Goal: Check status

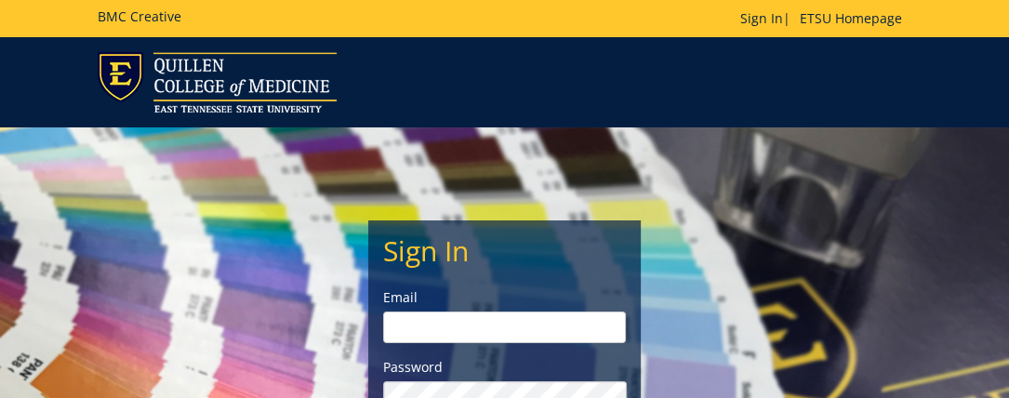
click at [394, 321] on input "email" at bounding box center [504, 327] width 243 height 32
type input "[EMAIL_ADDRESS][DOMAIN_NAME]"
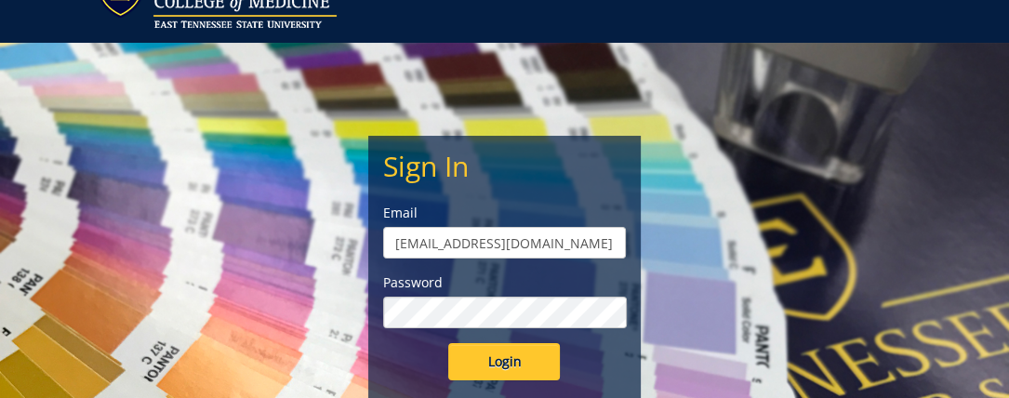
scroll to position [186, 0]
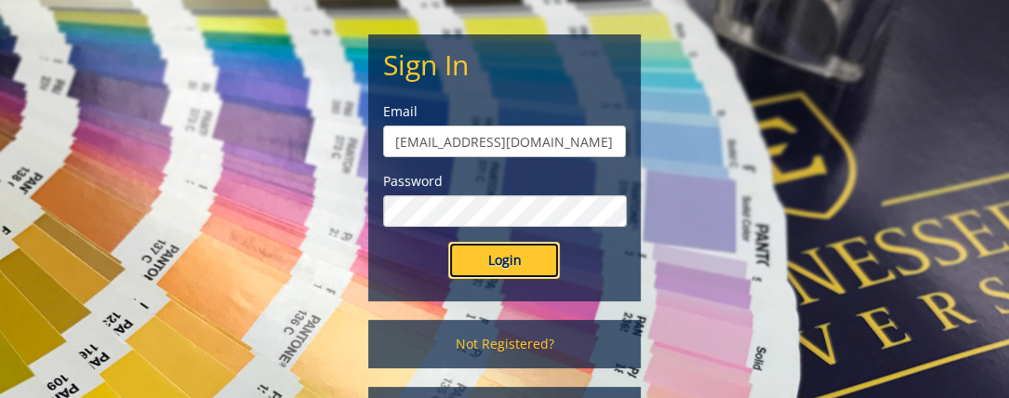
click at [516, 263] on input "Login" at bounding box center [504, 260] width 112 height 37
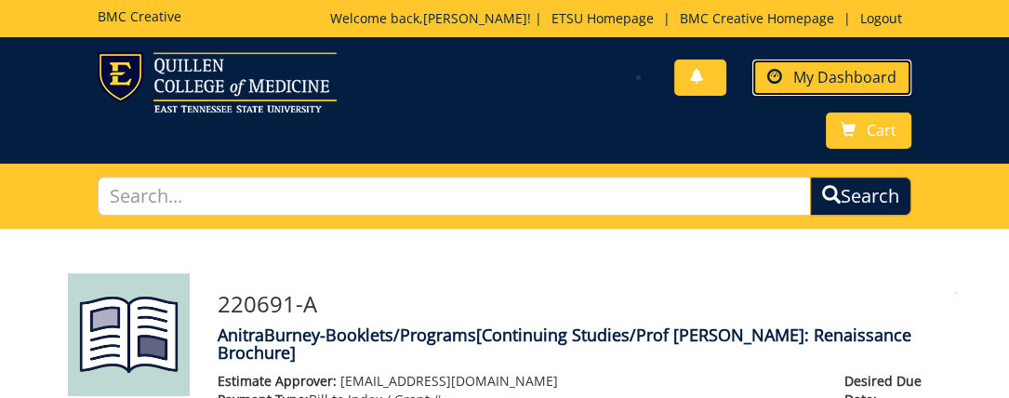
click at [813, 69] on span "My Dashboard" at bounding box center [844, 77] width 103 height 20
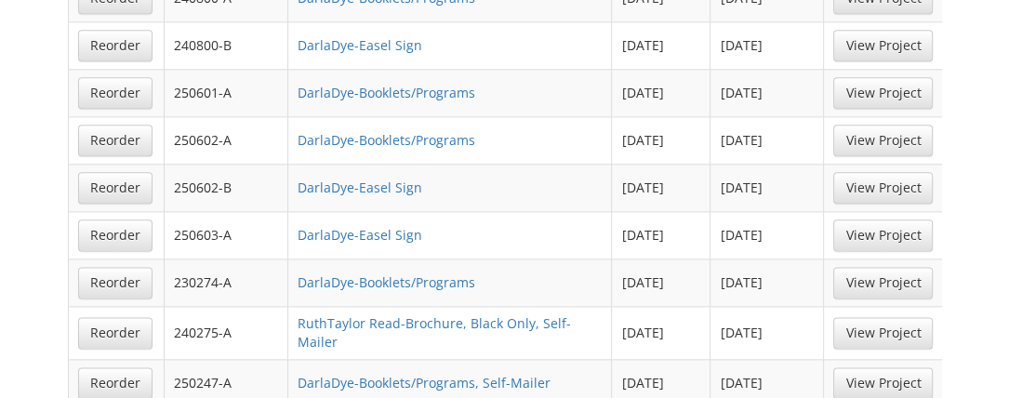
scroll to position [1766, 0]
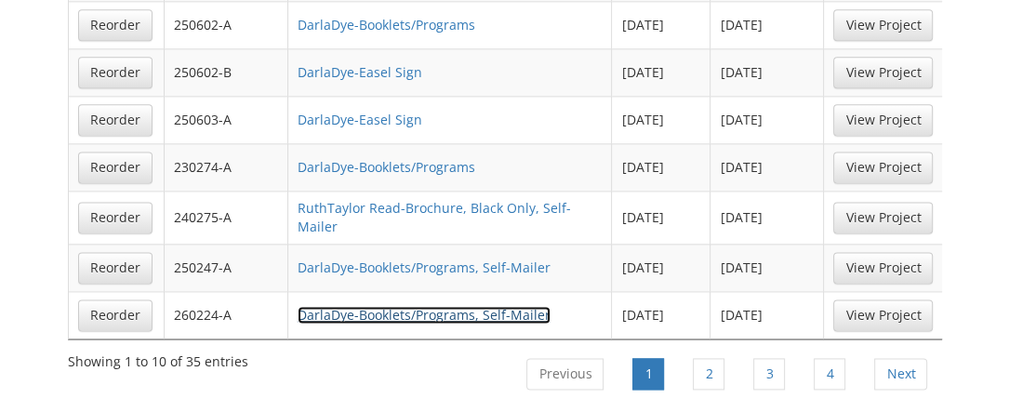
click at [397, 306] on link "DarlaDye-Booklets/Programs, Self-Mailer" at bounding box center [423, 315] width 253 height 18
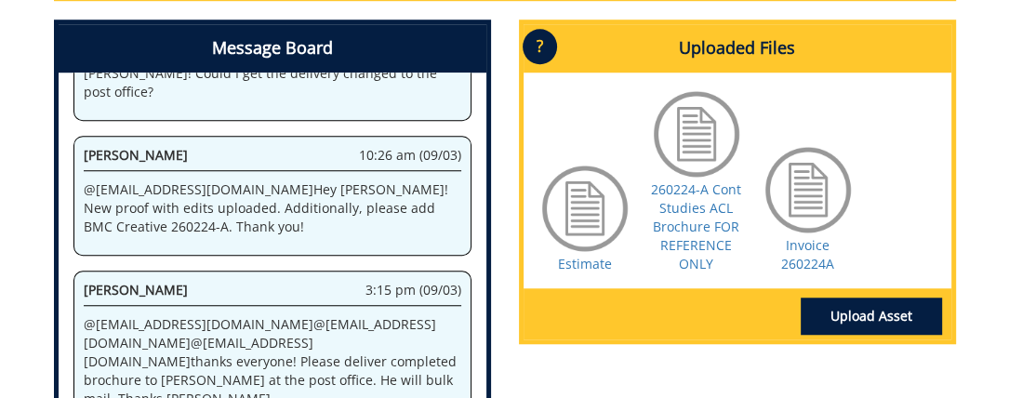
scroll to position [1023, 0]
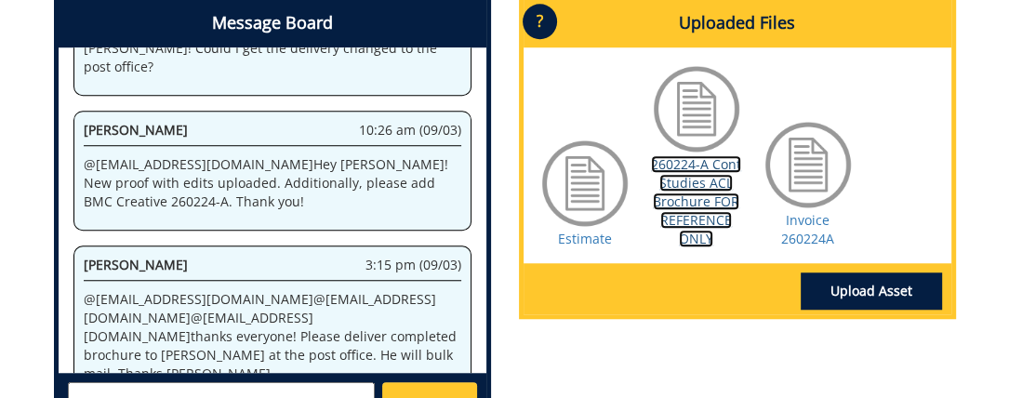
click at [689, 185] on link "260224-A Cont Studies ACL Brochure FOR REFERENCE ONLY" at bounding box center [696, 201] width 90 height 92
